Goal: Task Accomplishment & Management: Use online tool/utility

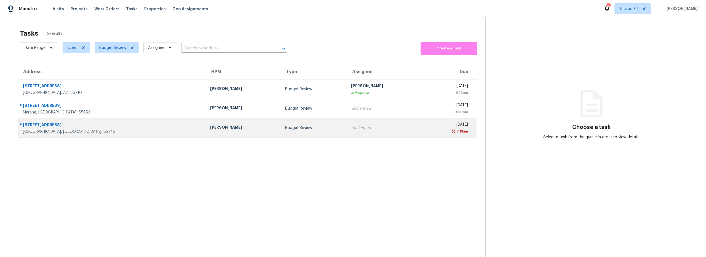
click at [285, 129] on div "Budget Review" at bounding box center [313, 128] width 57 height 6
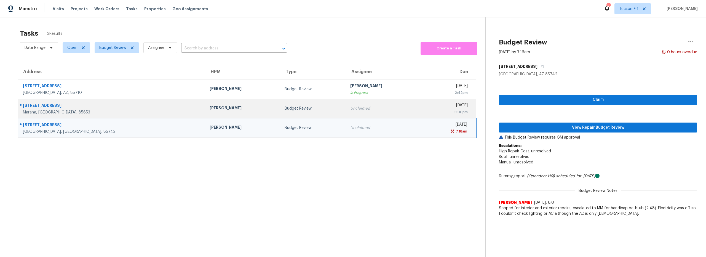
click at [210, 111] on div "[PERSON_NAME]" at bounding box center [243, 108] width 66 height 7
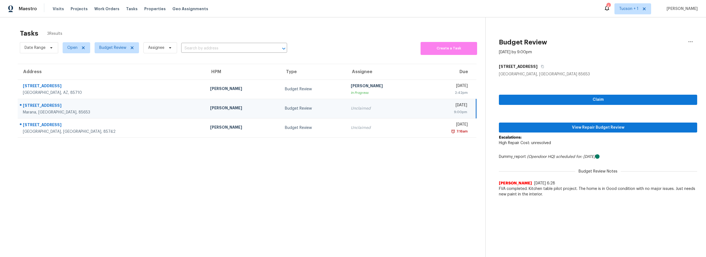
click at [336, 35] on div "Tasks 3 Results" at bounding box center [252, 33] width 465 height 14
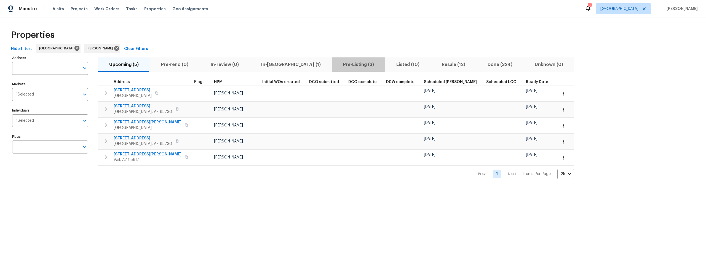
click at [335, 65] on span "Pre-Listing (3)" at bounding box center [358, 65] width 47 height 8
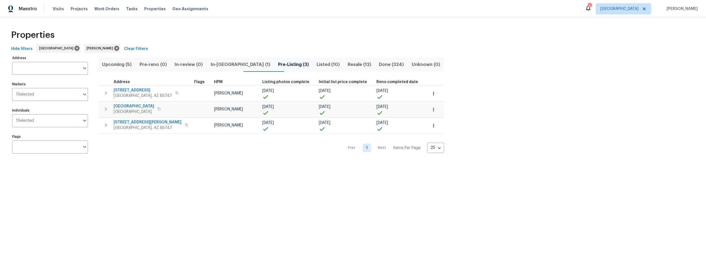
click at [227, 65] on span "In-[GEOGRAPHIC_DATA] (1)" at bounding box center [240, 65] width 61 height 8
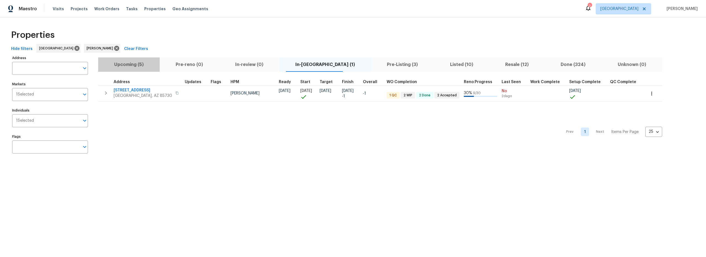
drag, startPoint x: 137, startPoint y: 66, endPoint x: 158, endPoint y: 74, distance: 22.2
click at [138, 67] on span "Upcoming (5)" at bounding box center [128, 65] width 55 height 8
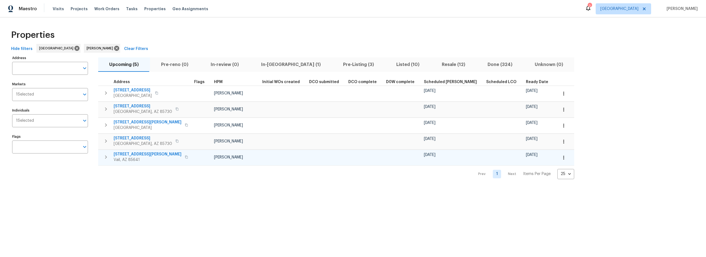
click at [561, 157] on icon "button" at bounding box center [564, 158] width 6 height 6
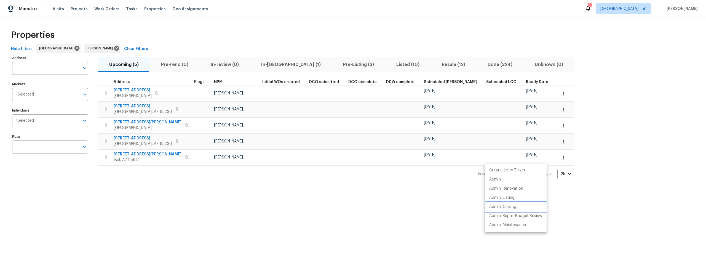
click at [513, 208] on p "Admin: Closing" at bounding box center [502, 207] width 27 height 6
click at [191, 182] on div at bounding box center [353, 128] width 706 height 257
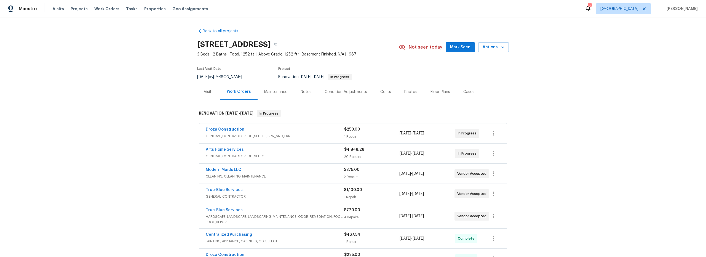
scroll to position [17, 0]
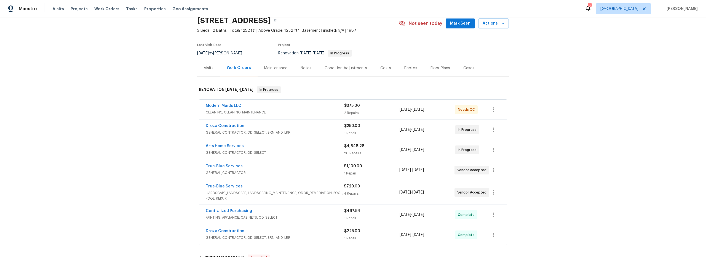
scroll to position [33, 0]
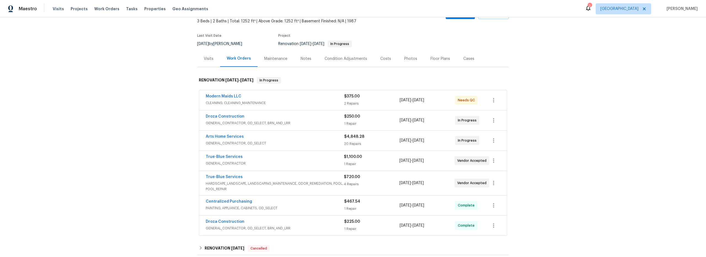
click at [317, 103] on span "CLEANING, CLEANING_MAINTENANCE" at bounding box center [275, 103] width 138 height 6
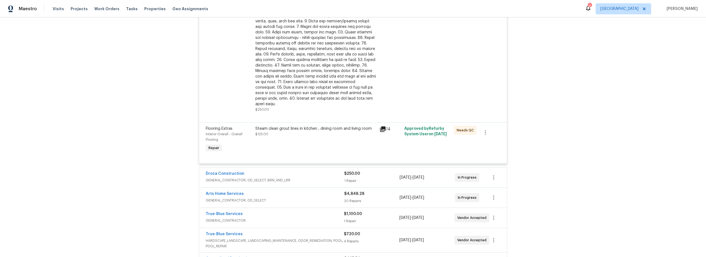
scroll to position [176, 0]
click at [321, 138] on div "Steam clean grout lines in kitchen , dining room and living room $125.00" at bounding box center [316, 139] width 124 height 31
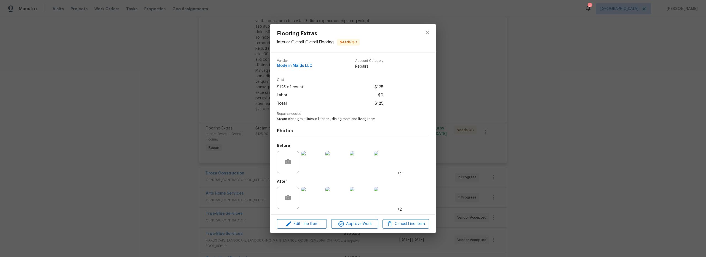
click at [339, 202] on img at bounding box center [336, 198] width 22 height 22
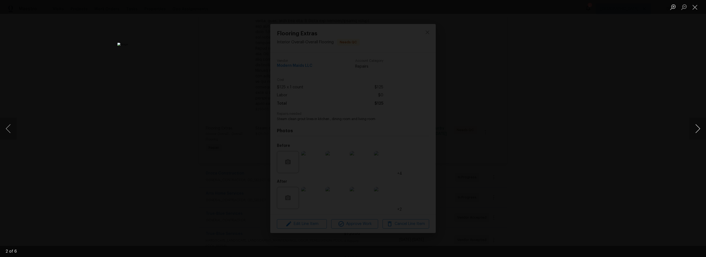
click at [697, 129] on button "Next image" at bounding box center [697, 128] width 17 height 22
click at [695, 11] on button "Close lightbox" at bounding box center [694, 7] width 11 height 10
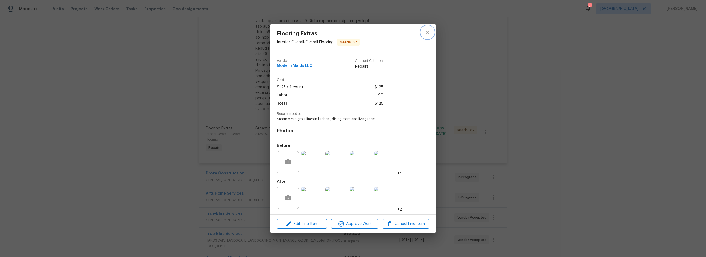
click at [427, 30] on icon "close" at bounding box center [427, 32] width 7 height 7
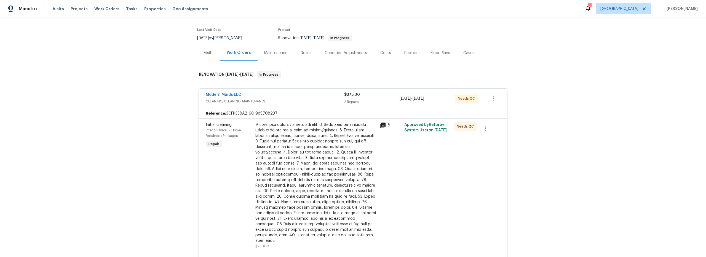
scroll to position [0, 0]
